Goal: Navigation & Orientation: Find specific page/section

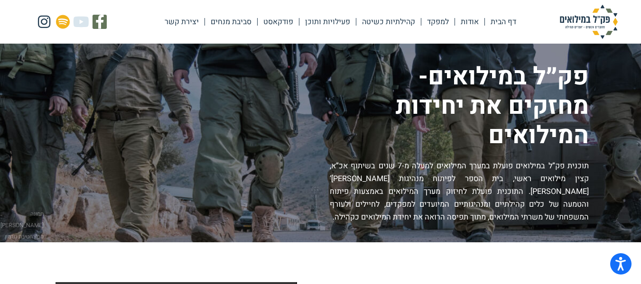
click at [350, 22] on link "פעילויות ותוכן" at bounding box center [327, 22] width 56 height 22
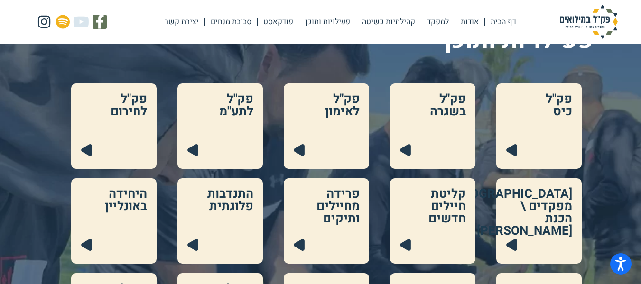
scroll to position [142, 0]
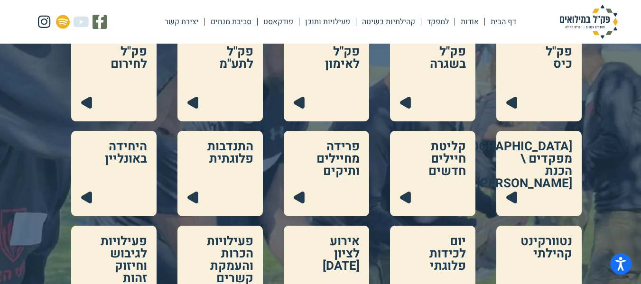
click at [552, 174] on link at bounding box center [538, 173] width 85 height 85
